Goal: Task Accomplishment & Management: Complete application form

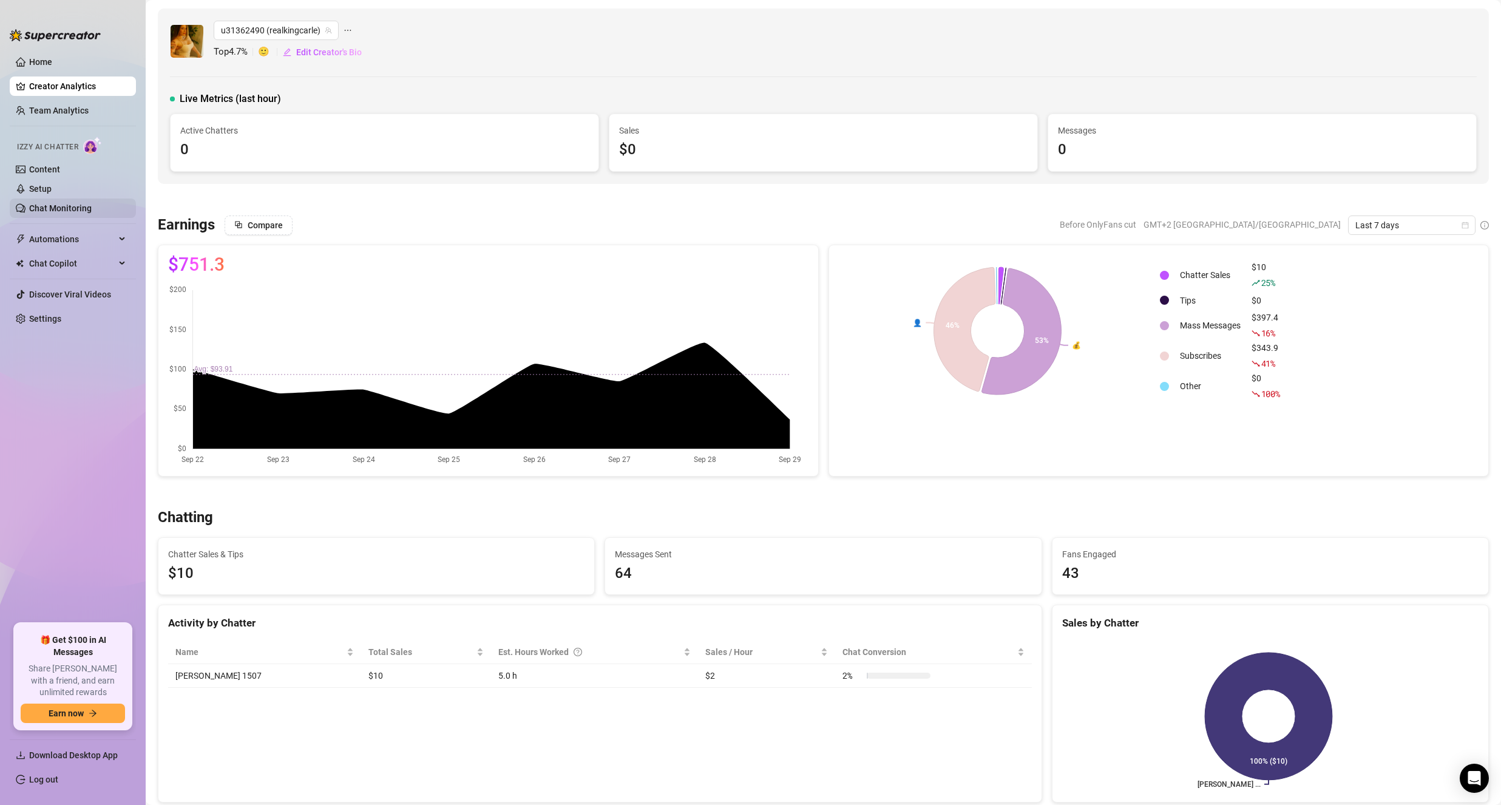
click at [92, 204] on link "Chat Monitoring" at bounding box center [60, 208] width 63 height 10
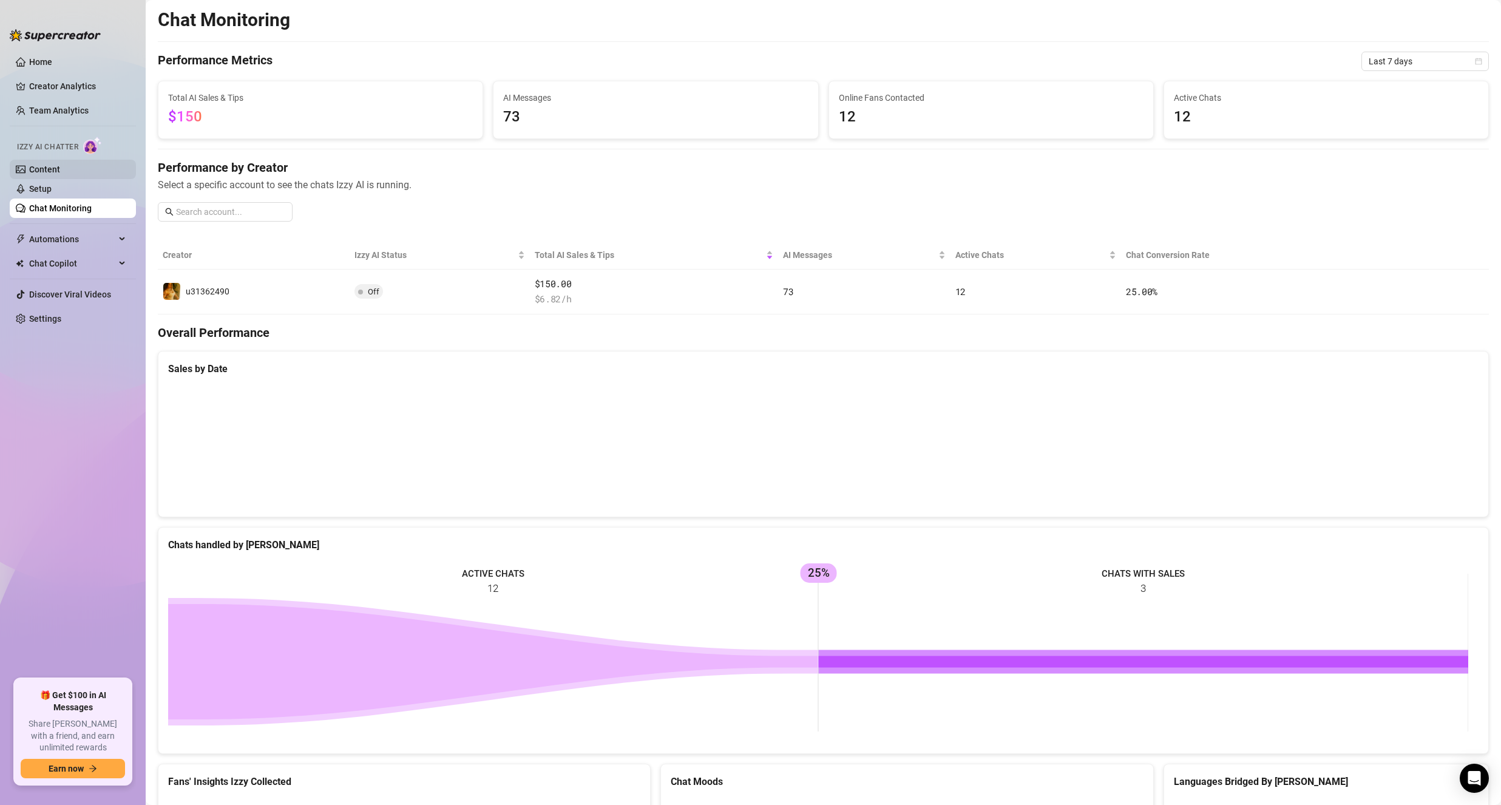
click at [60, 172] on link "Content" at bounding box center [44, 169] width 31 height 10
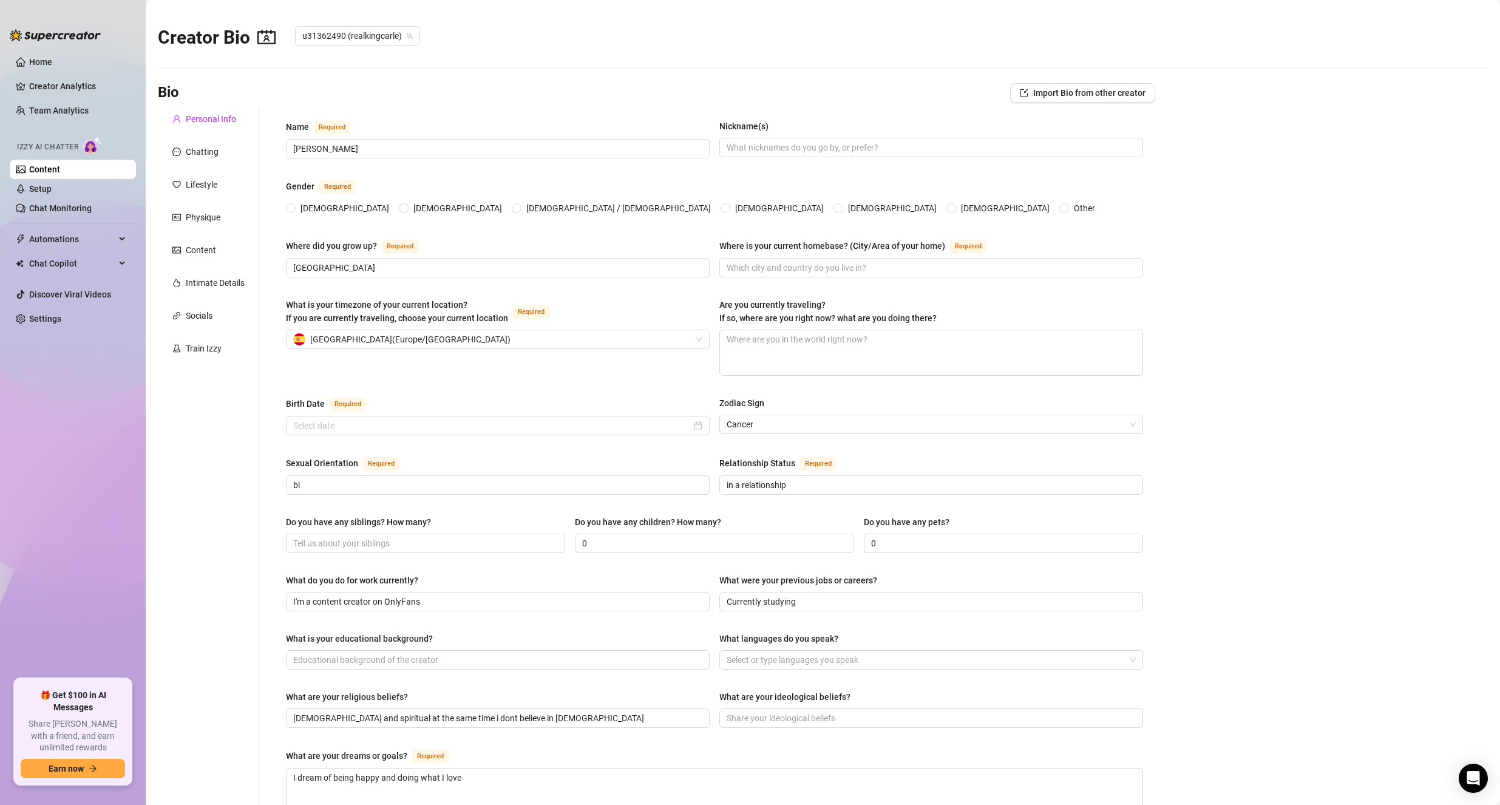
type input "[PERSON_NAME]"
type input "[GEOGRAPHIC_DATA]"
type input "bi"
type input "in a relationship"
type input "0"
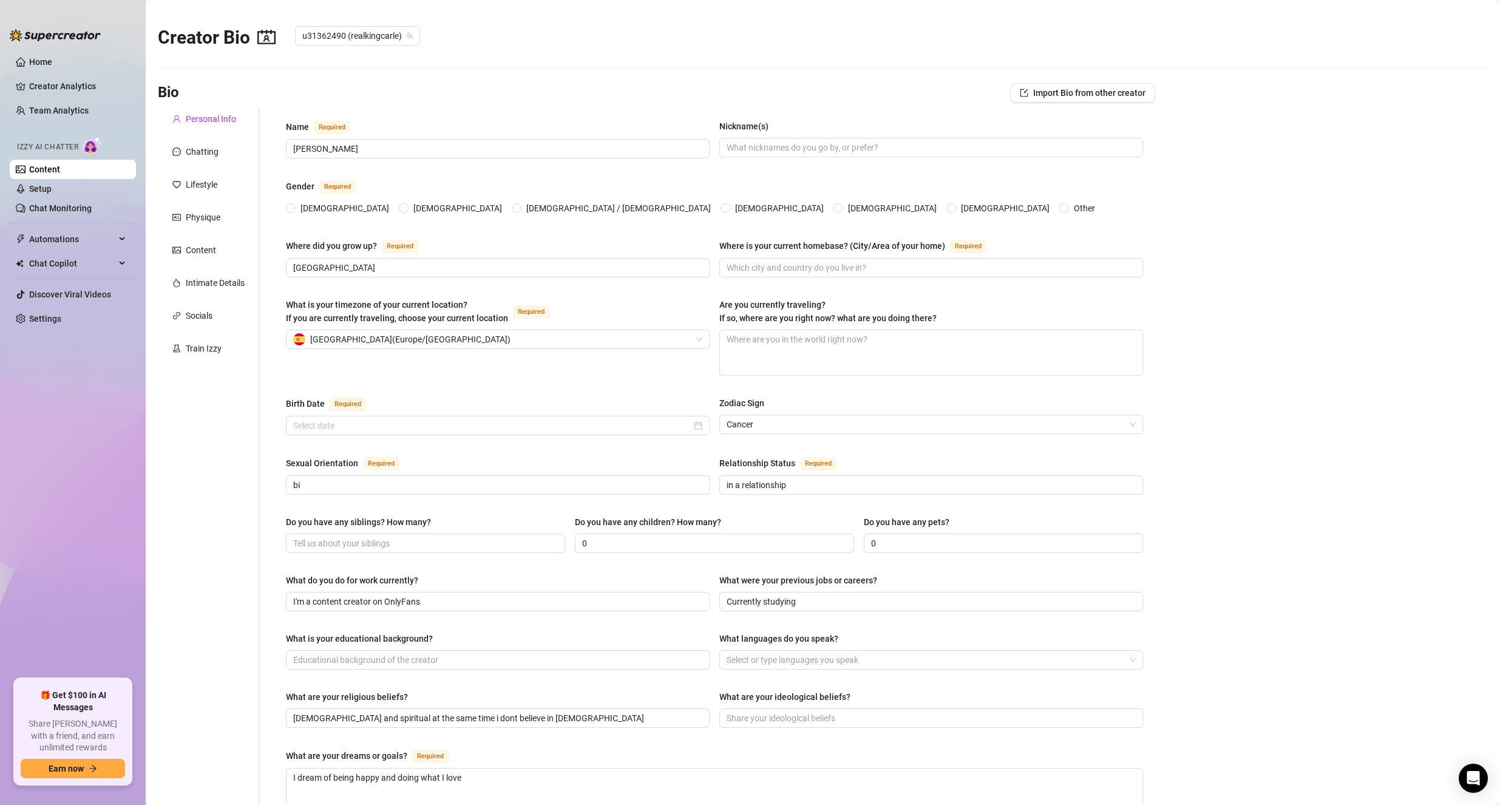
type input "0"
type input "I'm a content creator on OnlyFans"
type input "Currently studying"
type input "[DEMOGRAPHIC_DATA] and spiritual at the same time i dont believe in [DEMOGRAPHI…"
type textarea "I dream of being happy and doing what I love"
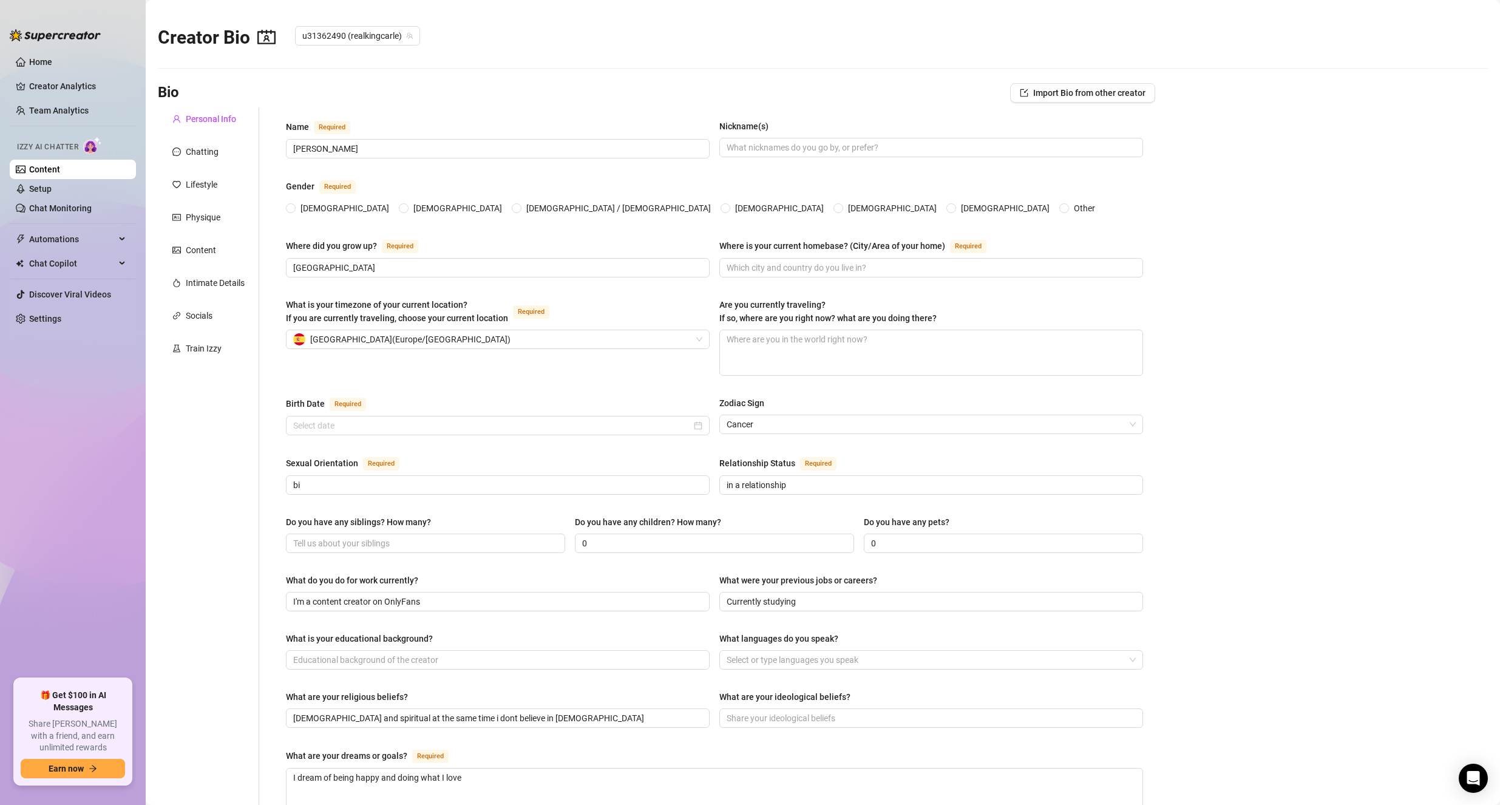
type textarea "I can touch my nose with my tongue"
type textarea "I'm passionate about art and self-expression"
radio input "true"
type input "[DATE]"
